Goal: Information Seeking & Learning: Learn about a topic

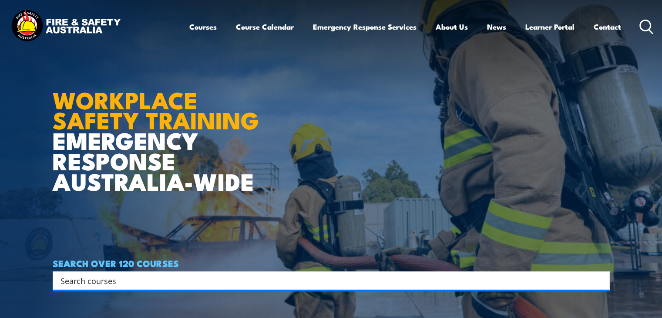
click at [303, 281] on input "Search input" at bounding box center [326, 280] width 530 height 13
click at [293, 222] on article "WORKPLACE SAFETY TRAINING EMERGENCY RESPONSE [GEOGRAPHIC_DATA]-WIDE SEARCH OVER…" at bounding box center [331, 159] width 557 height 318
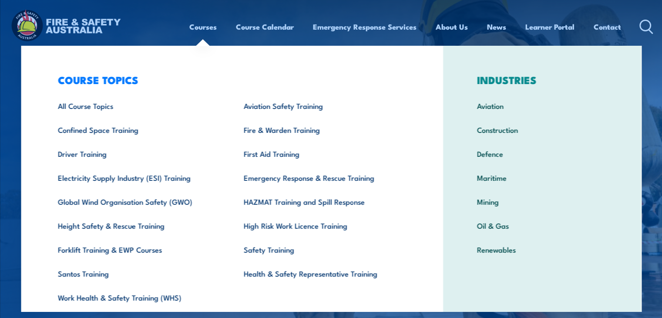
click at [205, 25] on link "Courses" at bounding box center [202, 26] width 27 height 23
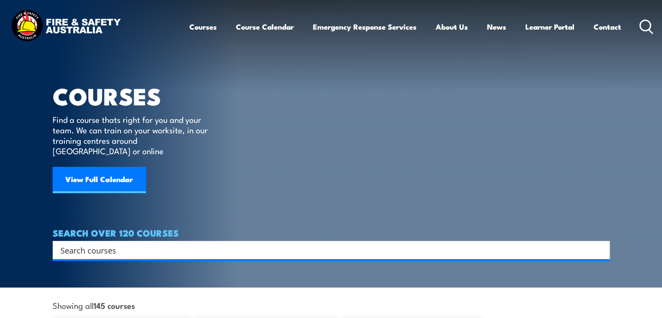
click at [1, 188] on section "COURSES Find a course thats right for you and your team. We can train on your w…" at bounding box center [331, 143] width 662 height 287
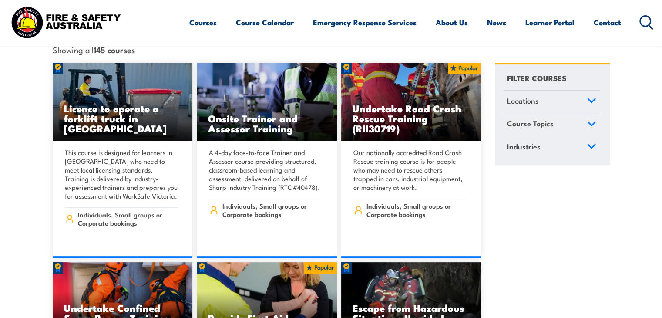
scroll to position [261, 0]
